Goal: Information Seeking & Learning: Learn about a topic

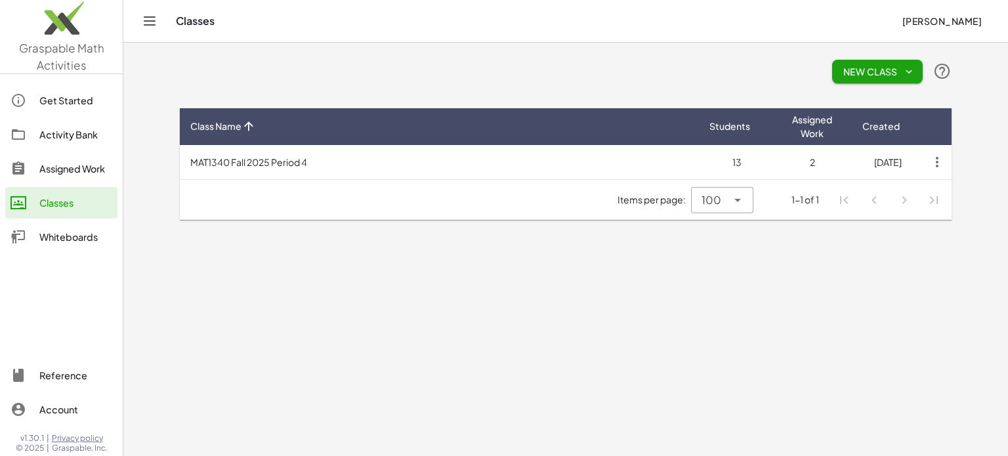
click at [66, 135] on div "Activity Bank" at bounding box center [75, 135] width 73 height 16
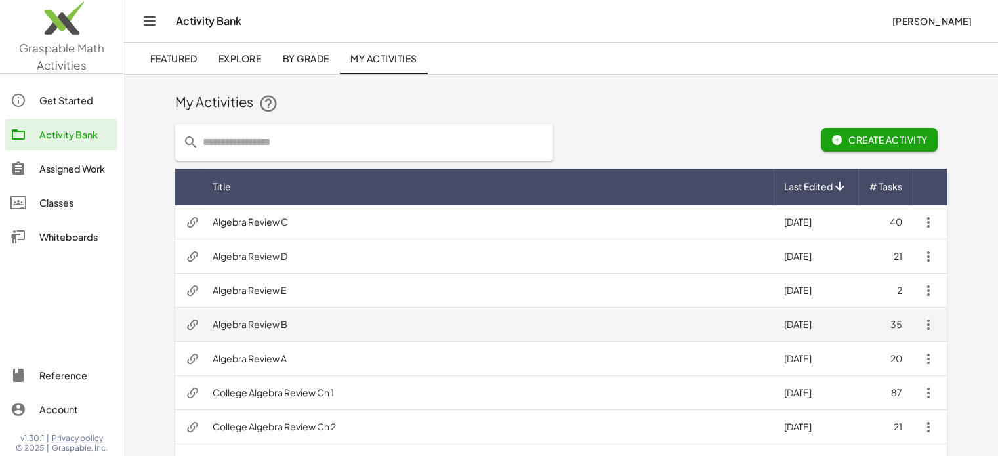
click at [256, 323] on td "Algebra Review B" at bounding box center [488, 325] width 572 height 34
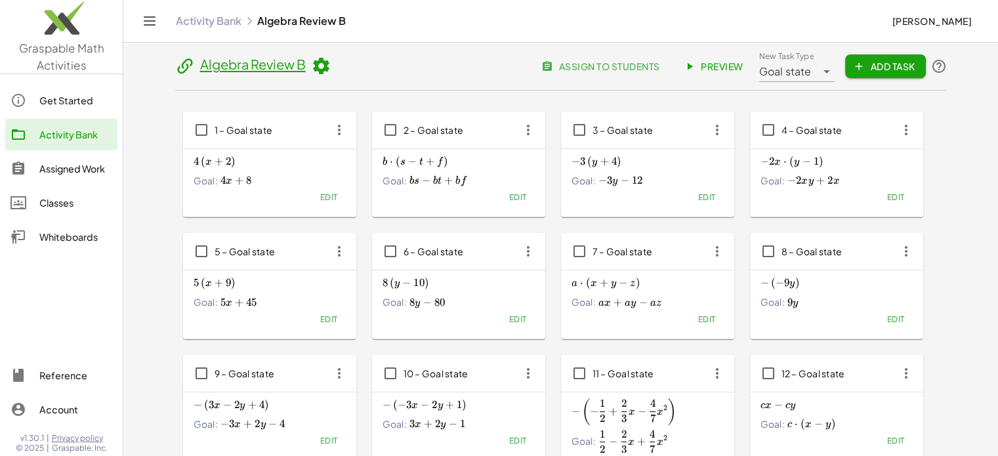
click at [60, 33] on img at bounding box center [61, 21] width 123 height 56
click at [59, 133] on div "Activity Bank" at bounding box center [75, 135] width 73 height 16
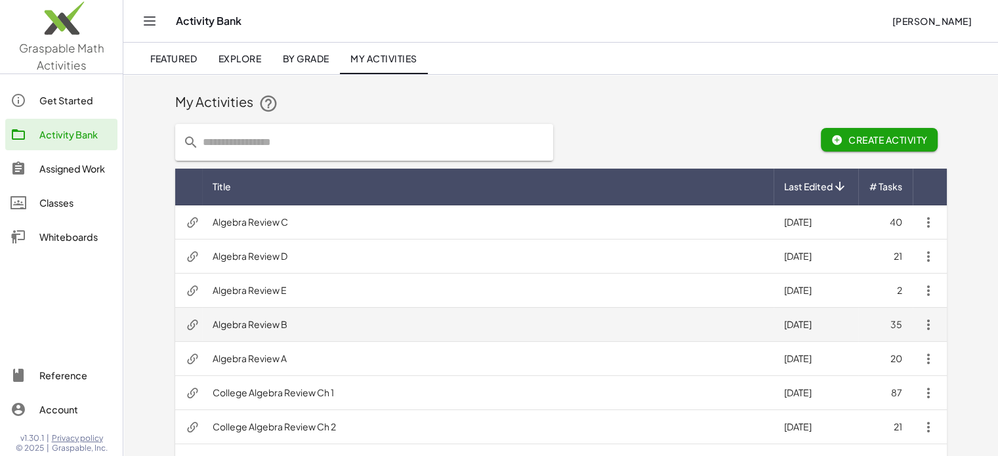
click at [246, 323] on td "Algebra Review B" at bounding box center [488, 325] width 572 height 34
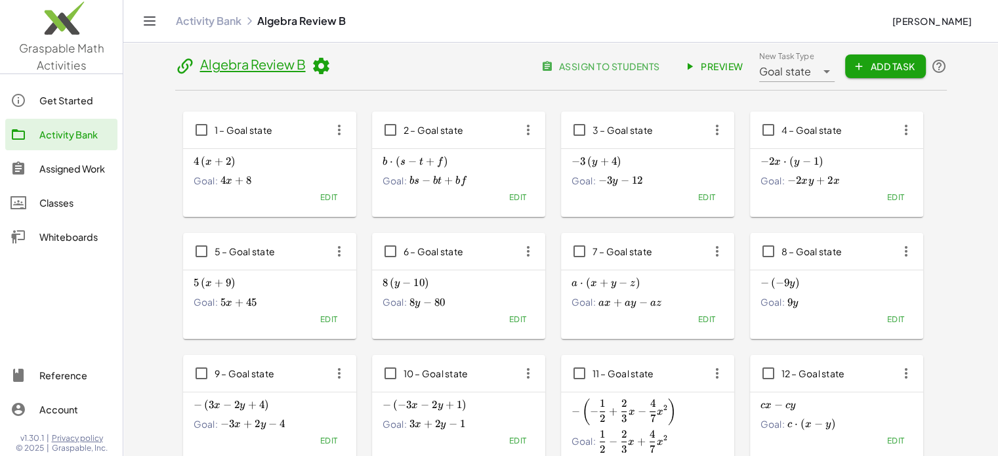
click at [721, 66] on span "Preview" at bounding box center [715, 66] width 57 height 12
click at [389, 60] on header "Algebra Review B assign to students Preview New Task Type Goal state ********* …" at bounding box center [561, 71] width 772 height 40
click at [55, 98] on div "Get Started" at bounding box center [75, 101] width 73 height 16
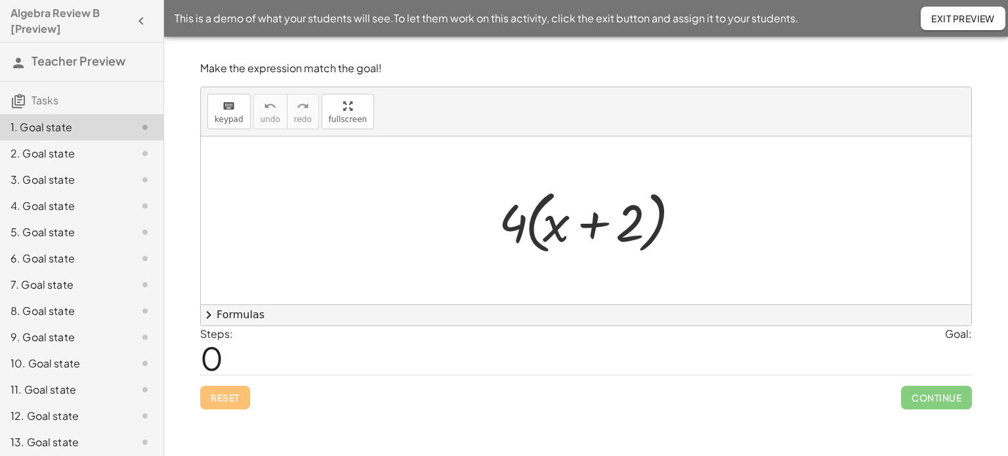
click at [517, 232] on div at bounding box center [590, 220] width 197 height 75
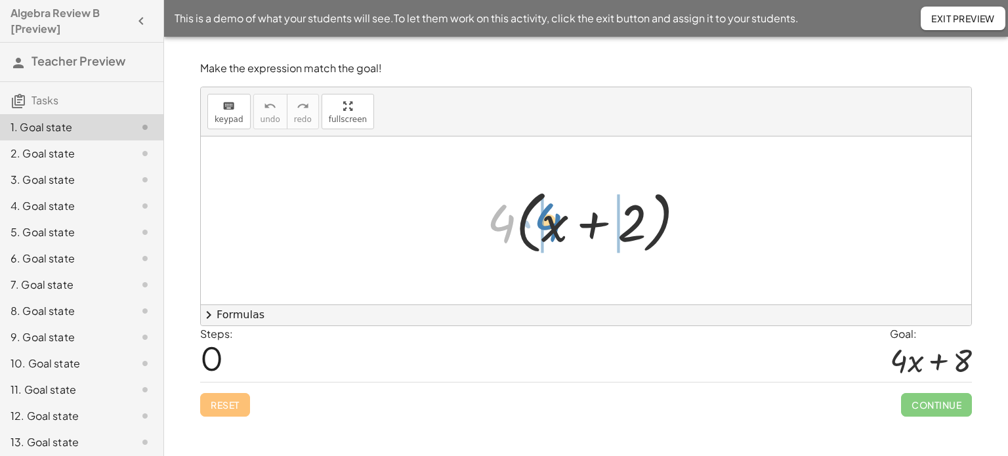
drag, startPoint x: 501, startPoint y: 223, endPoint x: 548, endPoint y: 222, distance: 46.6
click at [548, 222] on div at bounding box center [591, 220] width 222 height 75
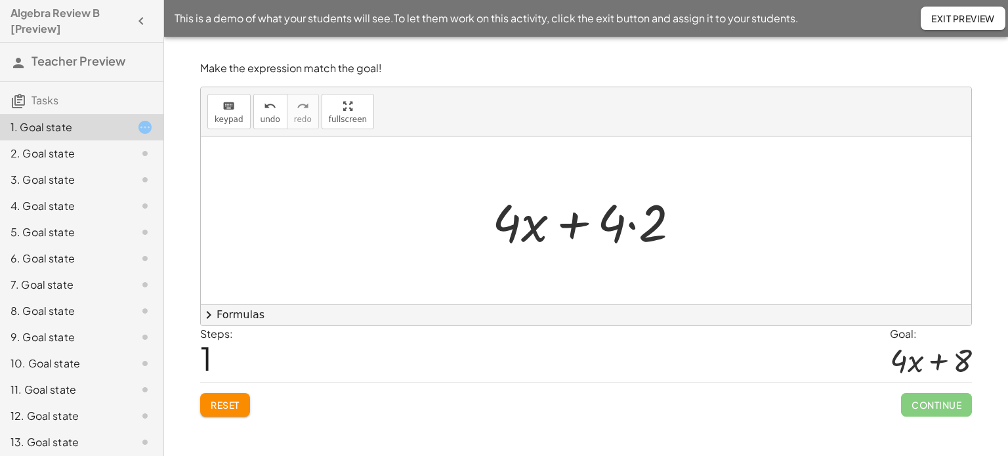
click at [632, 224] on div at bounding box center [591, 221] width 211 height 68
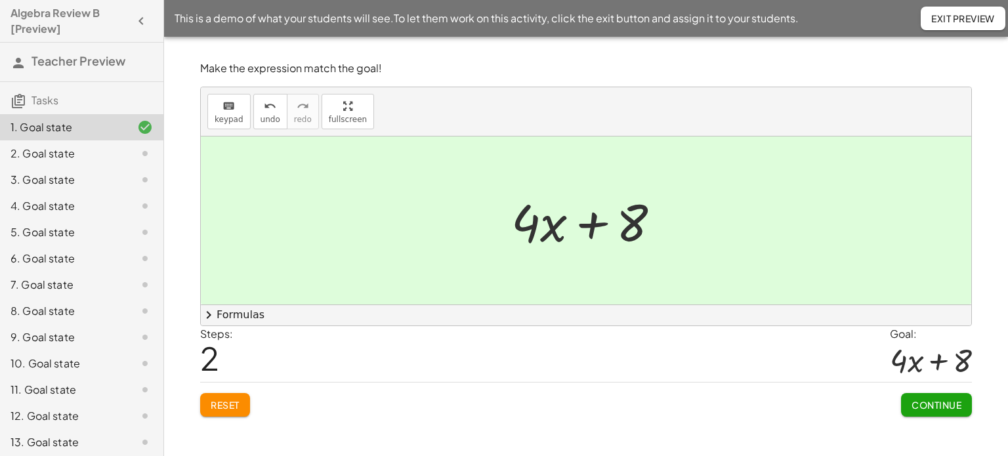
click at [39, 360] on div "10. Goal state" at bounding box center [64, 364] width 106 height 16
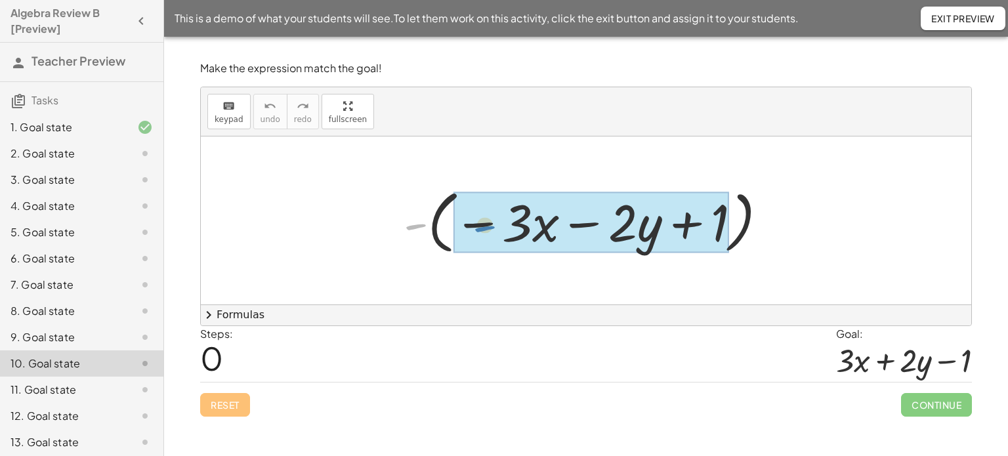
drag, startPoint x: 412, startPoint y: 226, endPoint x: 482, endPoint y: 228, distance: 69.6
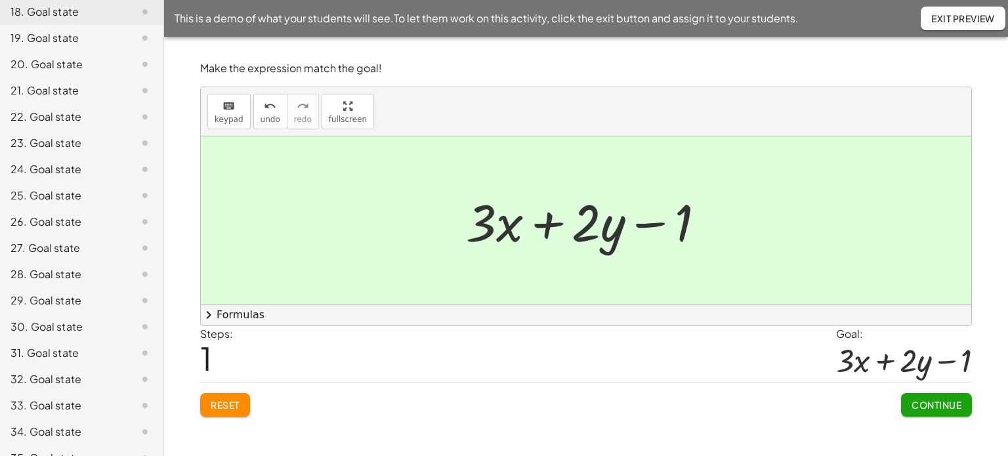
scroll to position [582, 0]
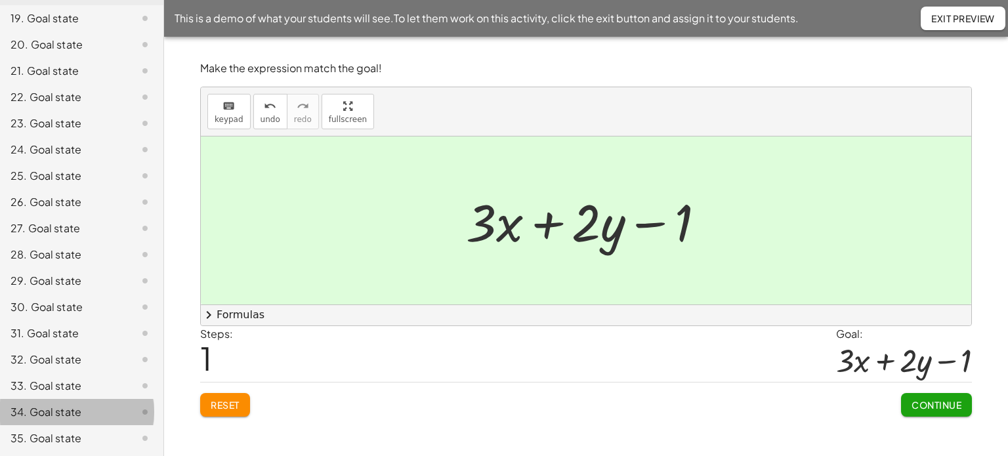
click at [69, 415] on div "34. Goal state" at bounding box center [64, 412] width 106 height 16
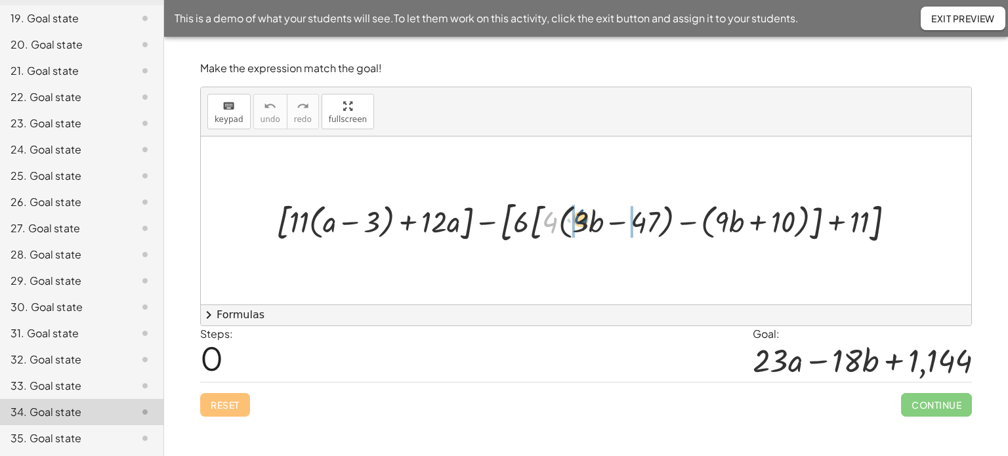
drag, startPoint x: 549, startPoint y: 223, endPoint x: 579, endPoint y: 220, distance: 30.3
click at [579, 220] on div at bounding box center [591, 220] width 643 height 53
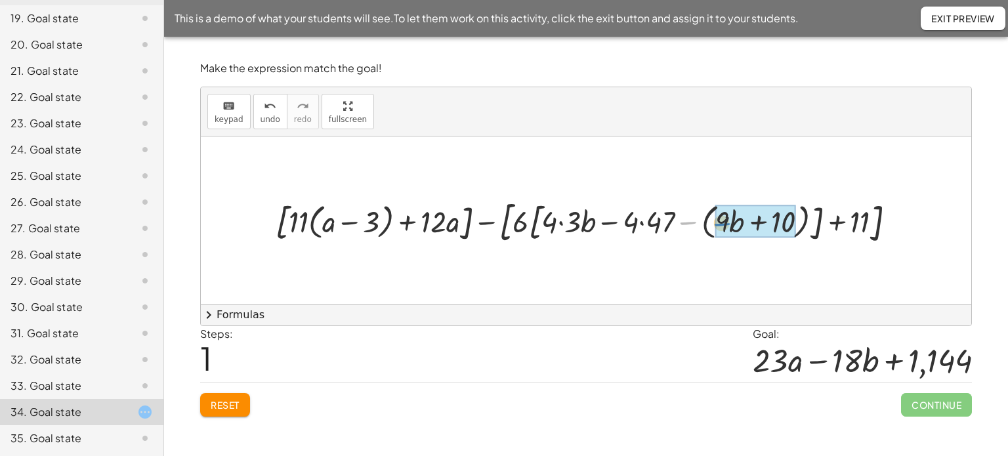
drag, startPoint x: 687, startPoint y: 221, endPoint x: 721, endPoint y: 222, distance: 34.2
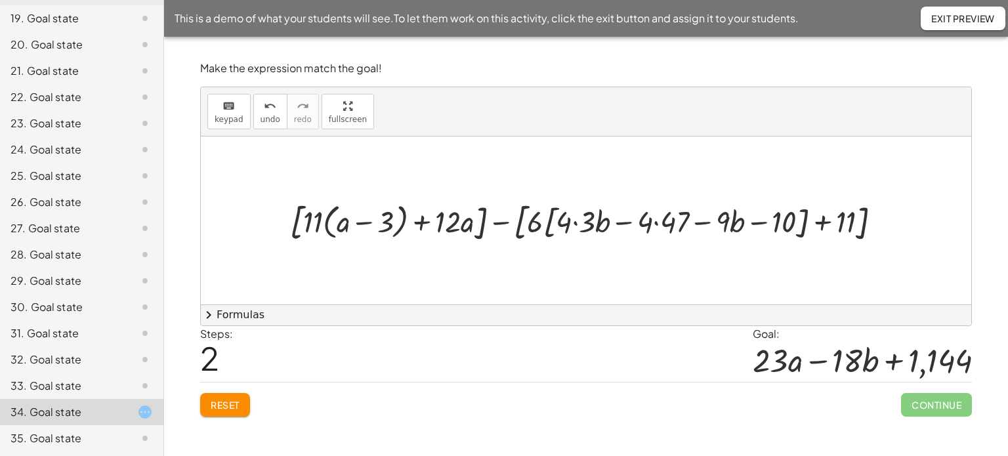
click at [575, 222] on div at bounding box center [591, 220] width 615 height 49
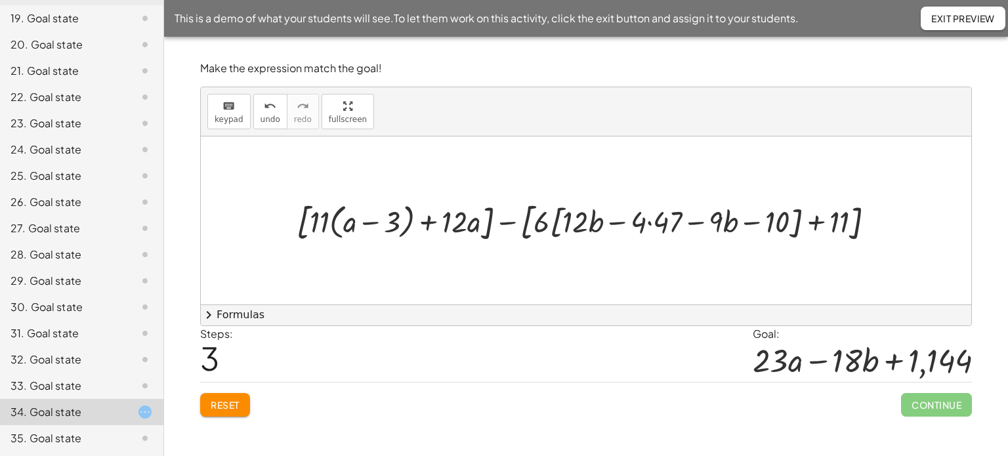
click at [650, 222] on div at bounding box center [591, 220] width 602 height 49
click at [713, 217] on div at bounding box center [591, 220] width 595 height 49
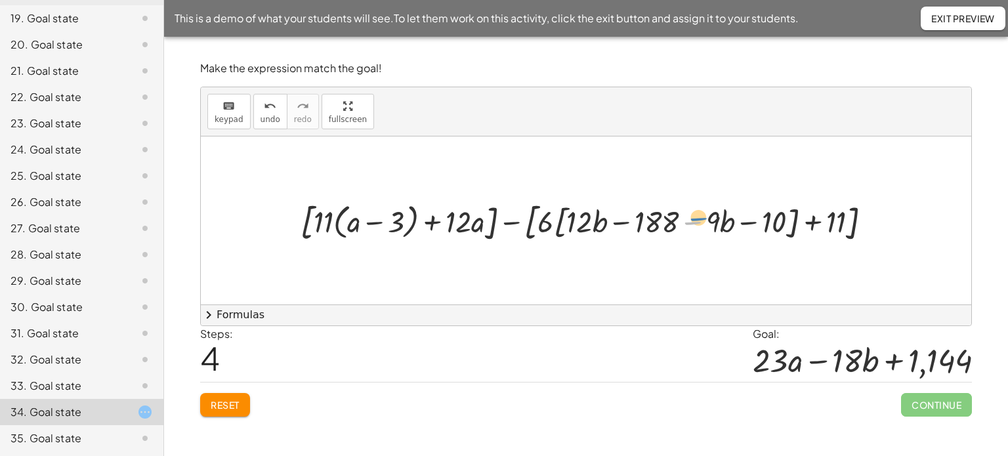
drag, startPoint x: 694, startPoint y: 220, endPoint x: 701, endPoint y: 213, distance: 9.8
click at [701, 213] on div at bounding box center [591, 220] width 595 height 49
drag, startPoint x: 768, startPoint y: 224, endPoint x: 650, endPoint y: 222, distance: 117.5
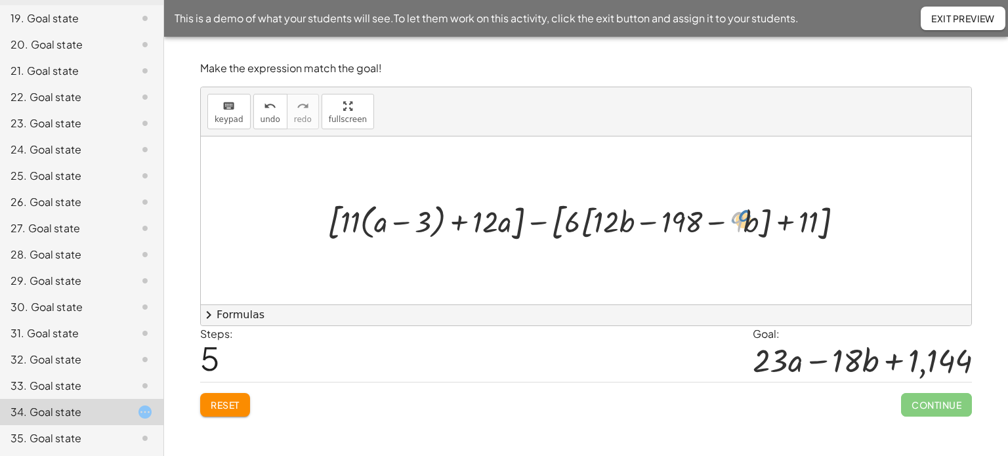
click at [744, 220] on div at bounding box center [591, 220] width 540 height 49
click at [656, 221] on div at bounding box center [591, 220] width 540 height 49
drag, startPoint x: 680, startPoint y: 221, endPoint x: 754, endPoint y: 220, distance: 73.5
click at [754, 220] on div at bounding box center [591, 220] width 540 height 49
click at [648, 223] on div at bounding box center [591, 220] width 540 height 49
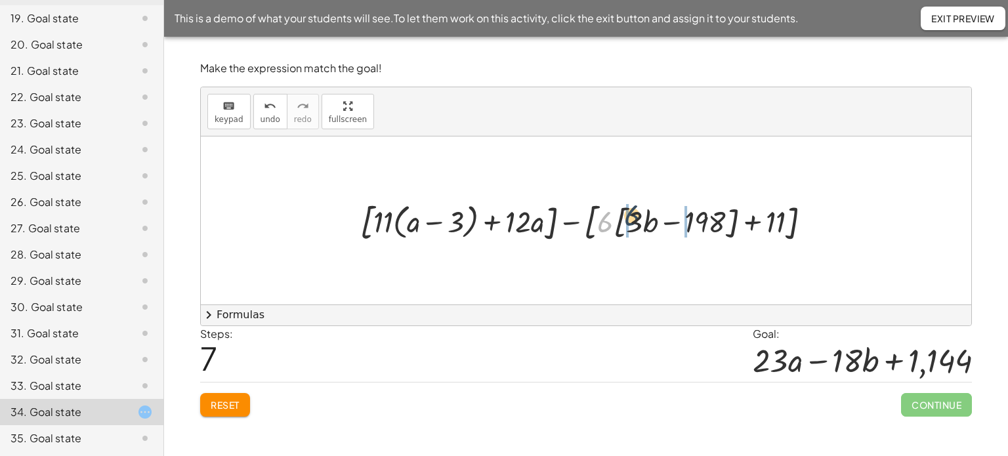
drag, startPoint x: 604, startPoint y: 225, endPoint x: 631, endPoint y: 219, distance: 28.2
click at [631, 219] on div at bounding box center [591, 220] width 475 height 49
drag, startPoint x: 614, startPoint y: 223, endPoint x: 612, endPoint y: 245, distance: 22.4
click at [614, 229] on div at bounding box center [591, 220] width 479 height 49
click at [615, 223] on div at bounding box center [591, 220] width 479 height 49
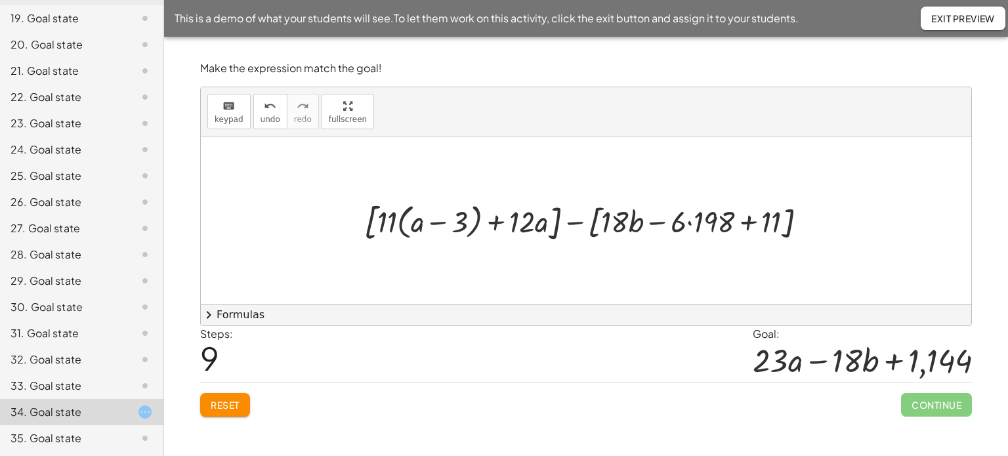
drag, startPoint x: 689, startPoint y: 223, endPoint x: 688, endPoint y: 229, distance: 6.7
click at [689, 224] on div at bounding box center [591, 220] width 466 height 49
drag, startPoint x: 767, startPoint y: 223, endPoint x: 697, endPoint y: 225, distance: 69.6
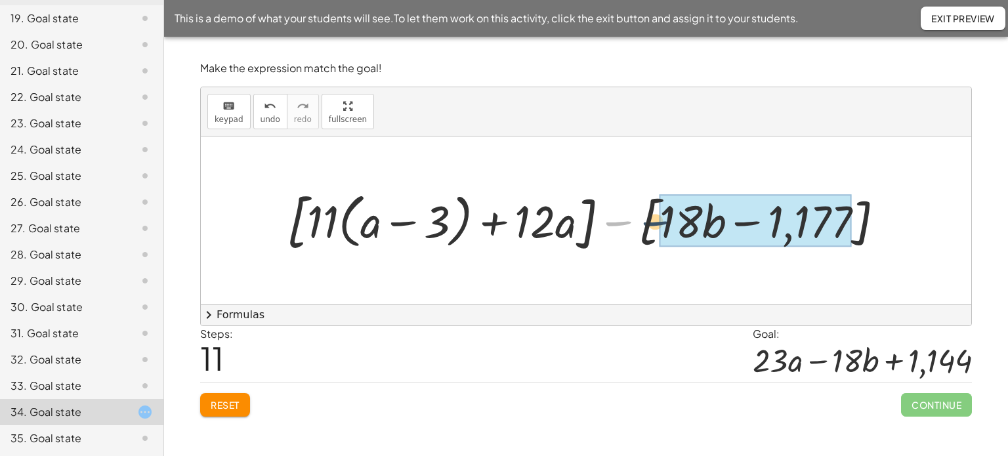
drag, startPoint x: 621, startPoint y: 222, endPoint x: 660, endPoint y: 222, distance: 38.7
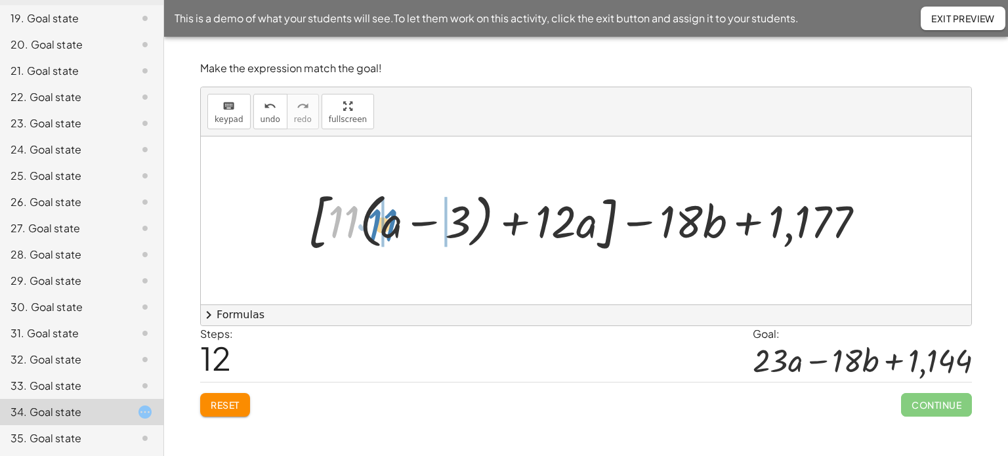
drag, startPoint x: 345, startPoint y: 225, endPoint x: 383, endPoint y: 229, distance: 38.9
click at [383, 229] on div at bounding box center [591, 220] width 580 height 73
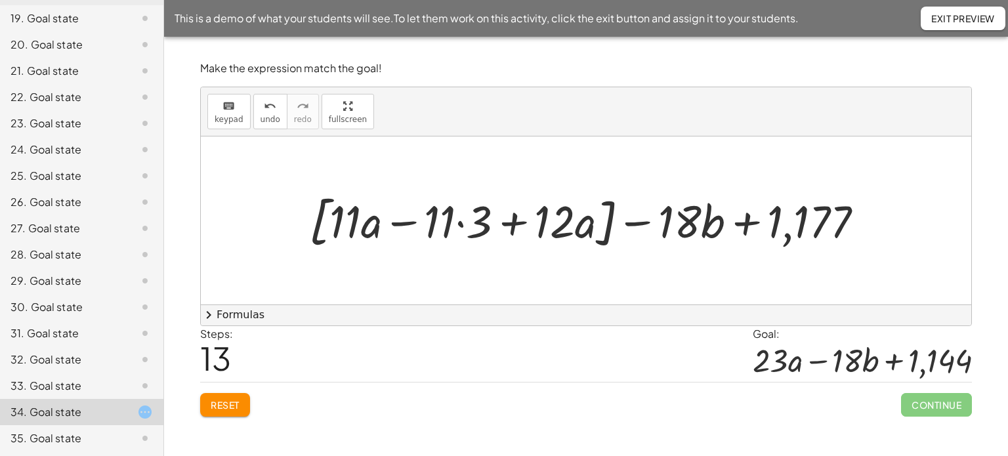
click at [604, 242] on div at bounding box center [592, 221] width 578 height 66
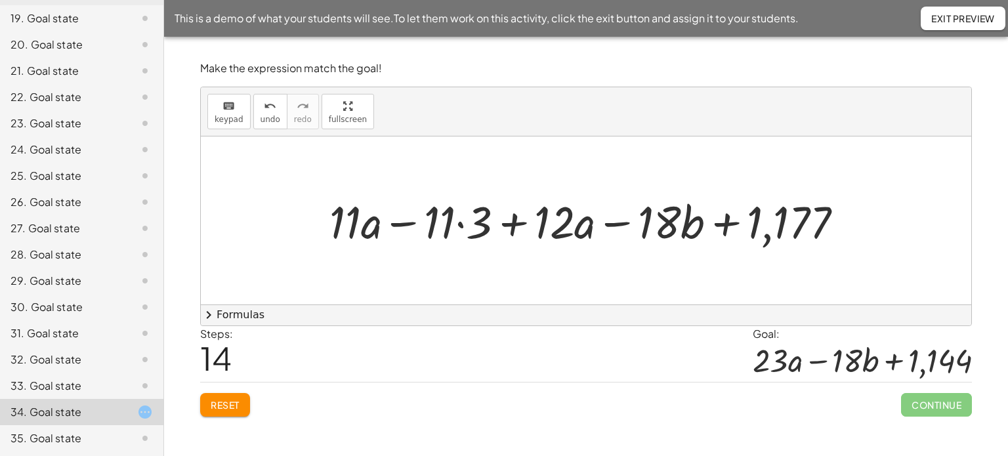
click at [459, 224] on div at bounding box center [591, 220] width 537 height 59
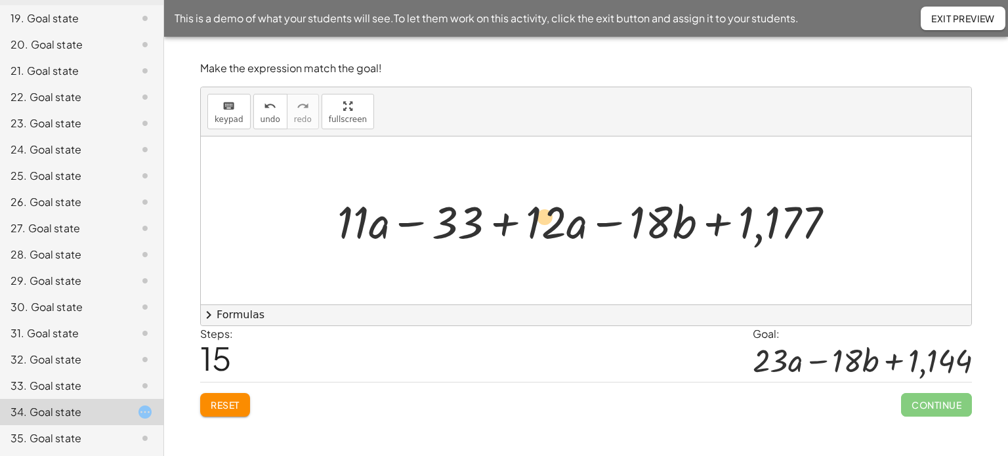
drag, startPoint x: 550, startPoint y: 229, endPoint x: 549, endPoint y: 223, distance: 6.7
click at [549, 223] on div at bounding box center [591, 220] width 521 height 59
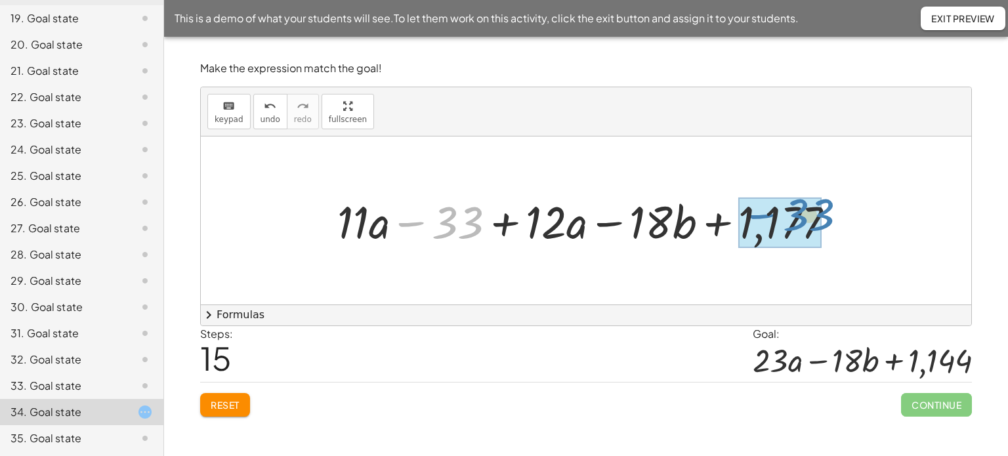
drag, startPoint x: 417, startPoint y: 223, endPoint x: 769, endPoint y: 215, distance: 351.2
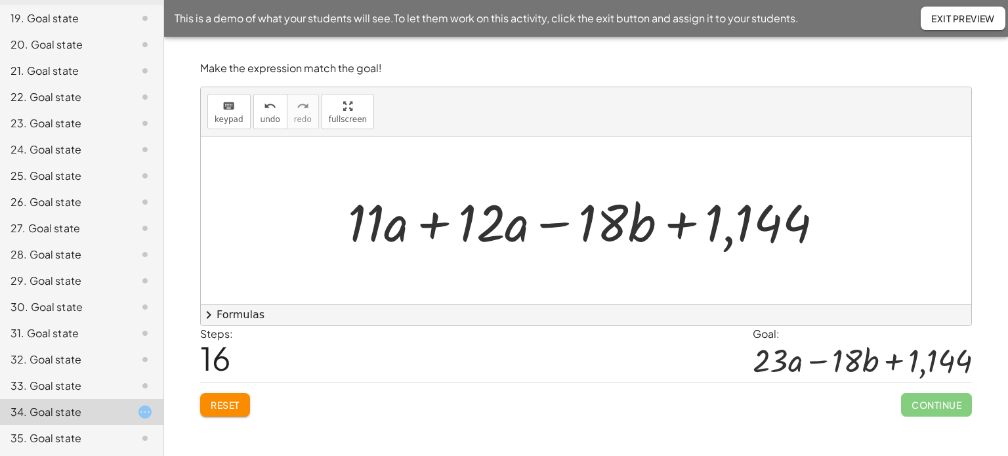
click at [440, 221] on div at bounding box center [591, 221] width 500 height 68
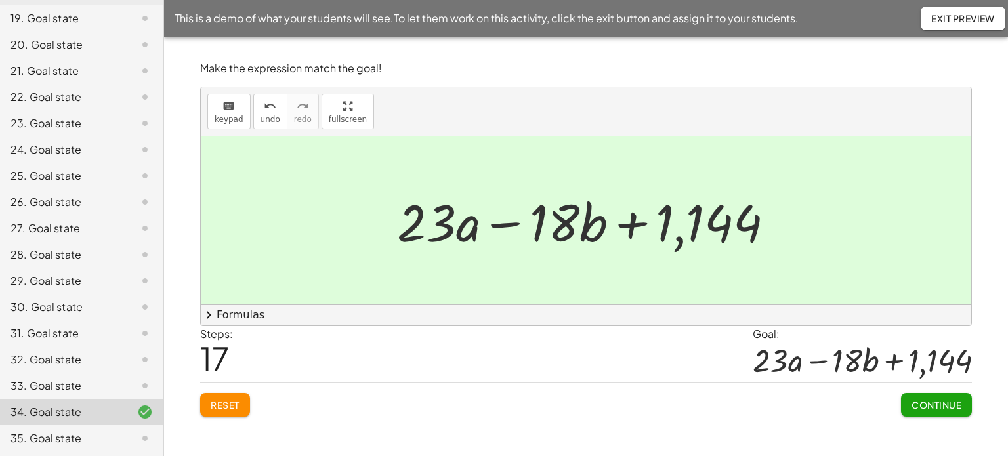
click at [866, 64] on p "Make the expression match the goal!" at bounding box center [586, 68] width 772 height 15
click at [941, 20] on span "Exit Preview" at bounding box center [963, 18] width 64 height 12
